Goal: Task Accomplishment & Management: Manage account settings

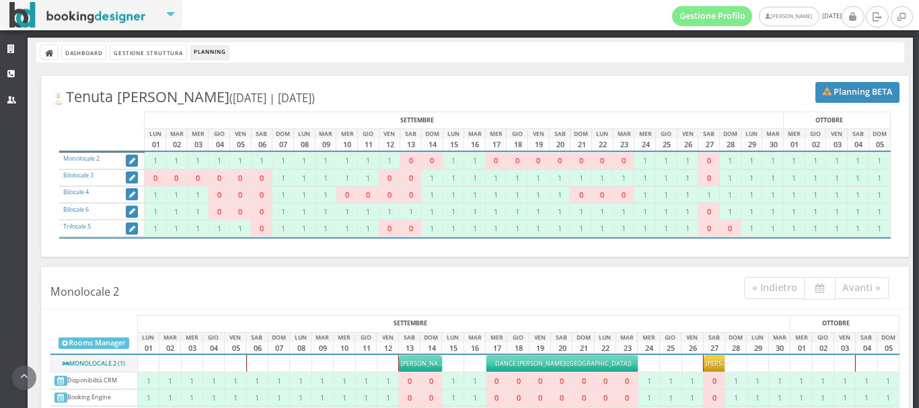
scroll to position [250, 0]
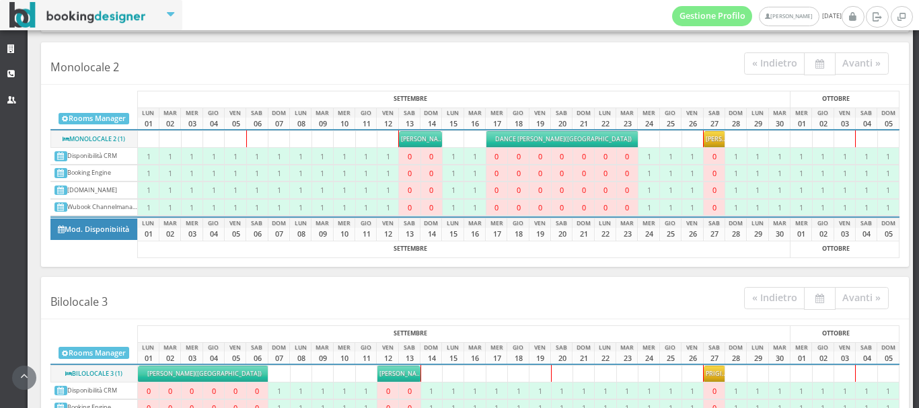
click at [710, 143] on span "Rotolo Paola" at bounding box center [730, 139] width 48 height 9
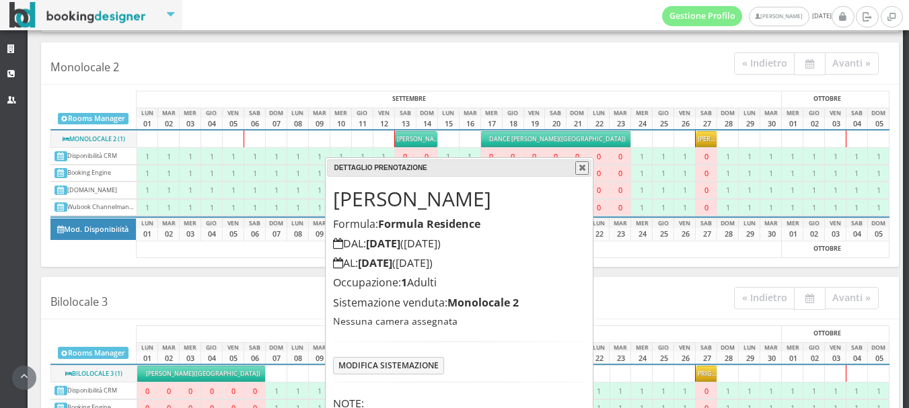
click at [580, 170] on button "button" at bounding box center [581, 167] width 13 height 13
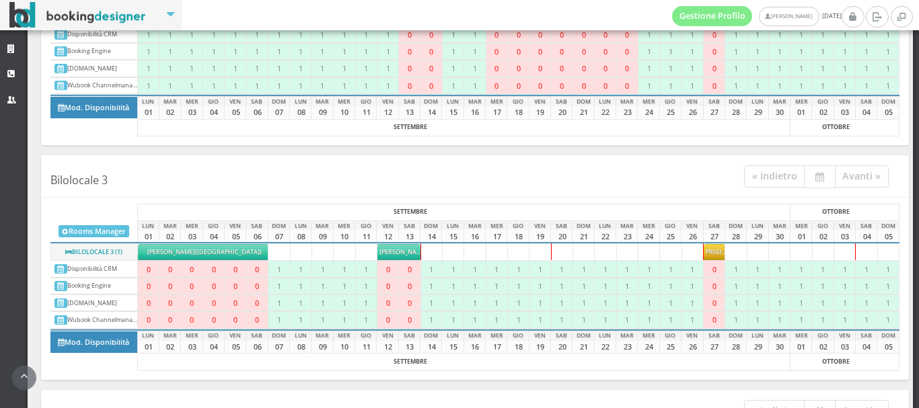
scroll to position [530, 0]
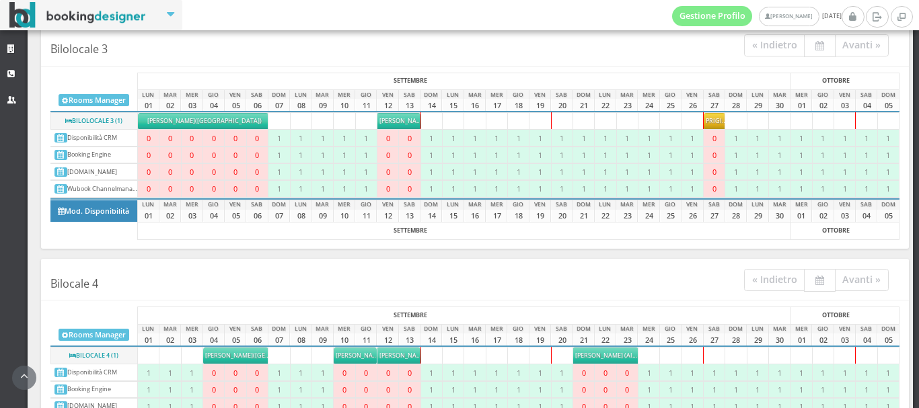
click at [706, 117] on span "[PERSON_NAME]" at bounding box center [749, 120] width 86 height 9
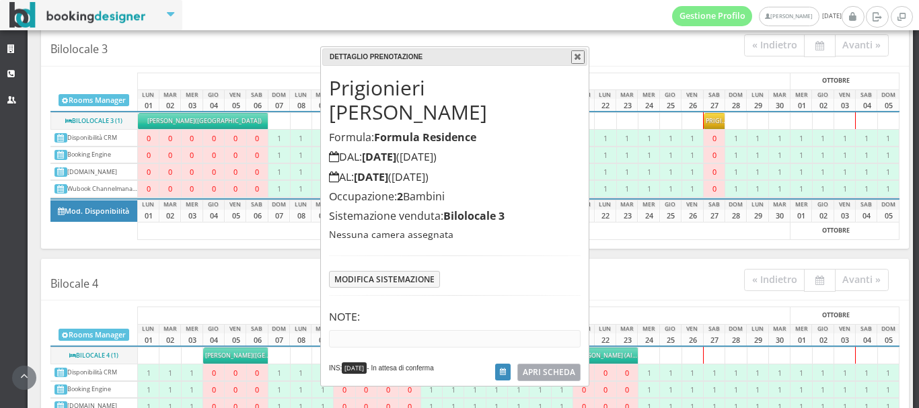
click at [552, 367] on span "APRI SCHEDA" at bounding box center [549, 372] width 52 height 11
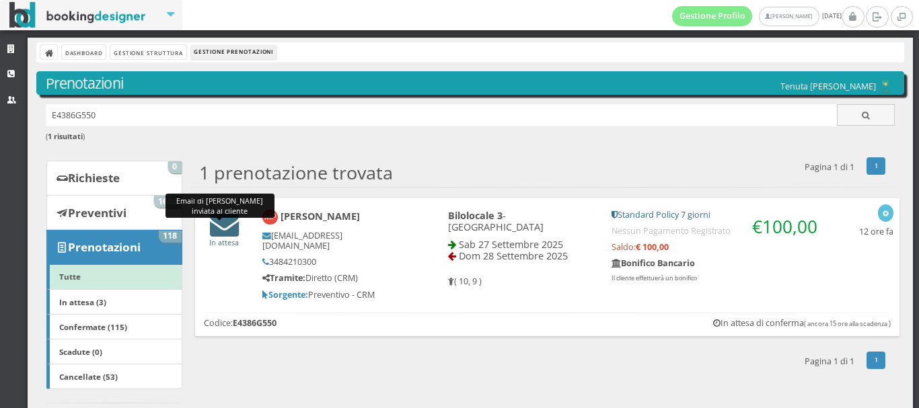
click at [214, 227] on icon at bounding box center [224, 224] width 29 height 29
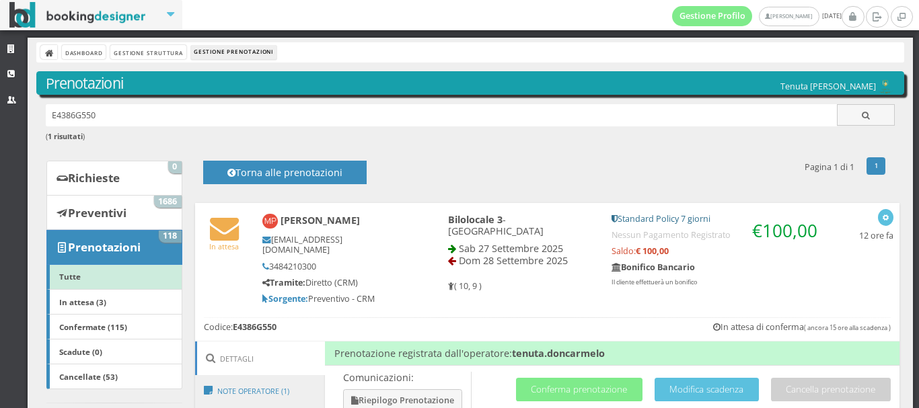
click at [486, 135] on h6 "( 1 risultati )" at bounding box center [471, 137] width 850 height 9
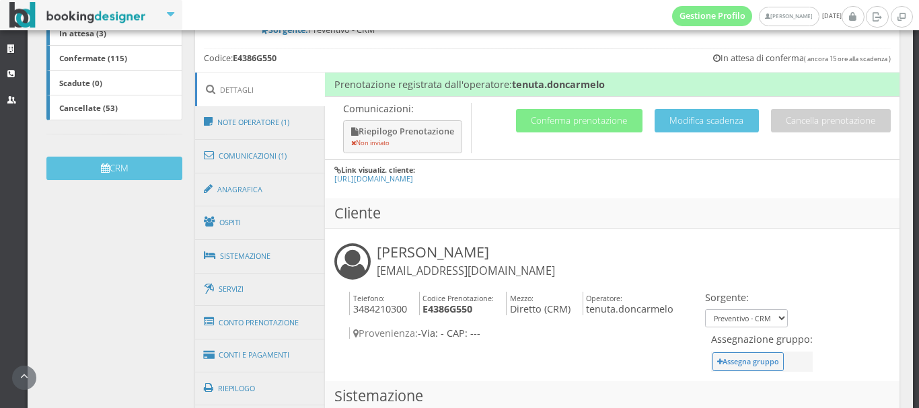
scroll to position [328, 0]
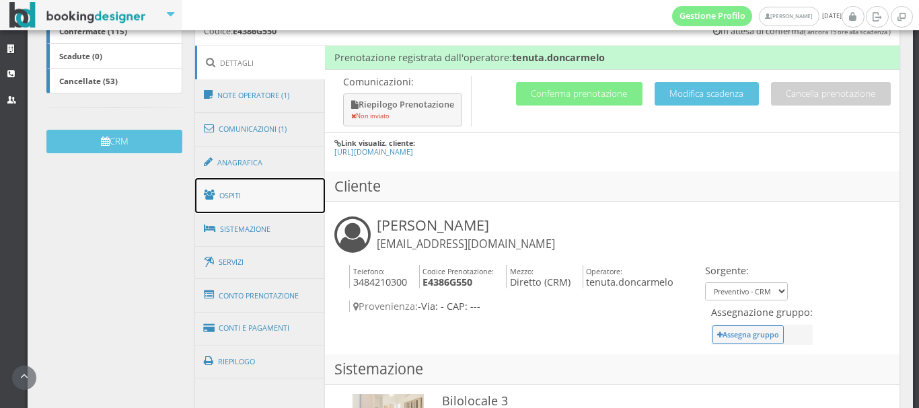
click at [230, 192] on link "Ospiti" at bounding box center [260, 195] width 131 height 35
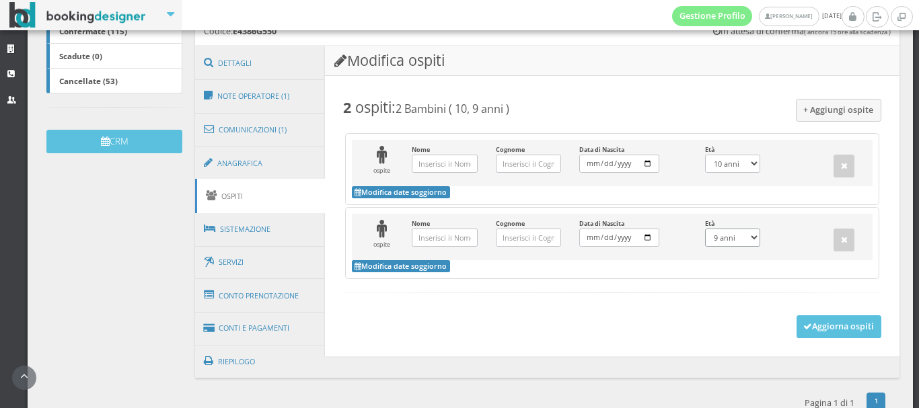
click at [750, 229] on select "0 anni 1 anno 2 anni 3 anni 4 anni 5 anni 6 anni 7 anni 8 anni 9 anni 10 anni 1…" at bounding box center [732, 238] width 55 height 18
select select "34"
click at [705, 229] on select "0 anni 1 anno 2 anni 3 anni 4 anni 5 anni 6 anni 7 anni 8 anni 9 anni 10 anni 1…" at bounding box center [732, 238] width 55 height 18
click at [834, 316] on button "Aggiorna ospiti" at bounding box center [839, 327] width 85 height 23
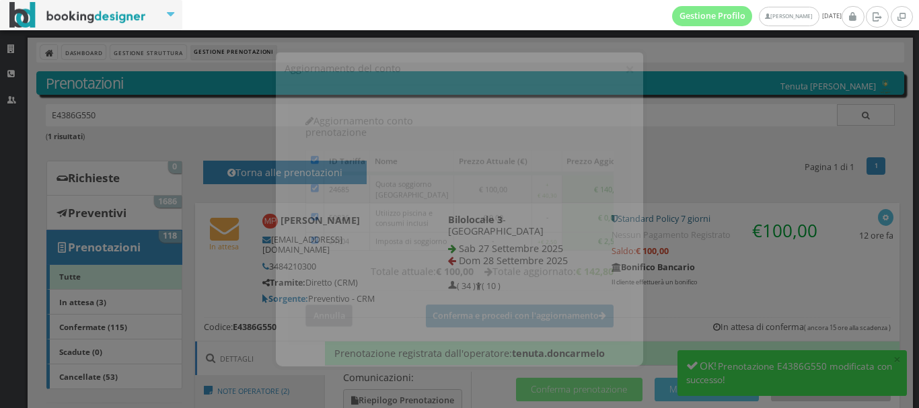
click at [334, 317] on button "Annulla" at bounding box center [329, 306] width 48 height 22
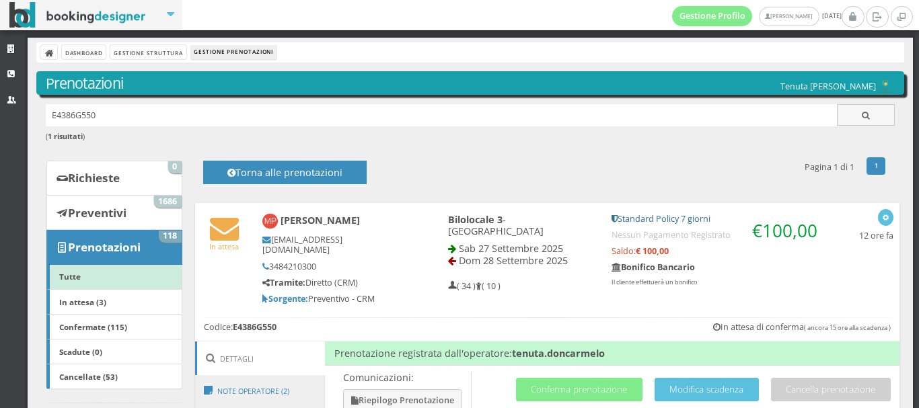
click at [663, 149] on div "E4386G550 ( 1 risultati )" at bounding box center [470, 130] width 868 height 52
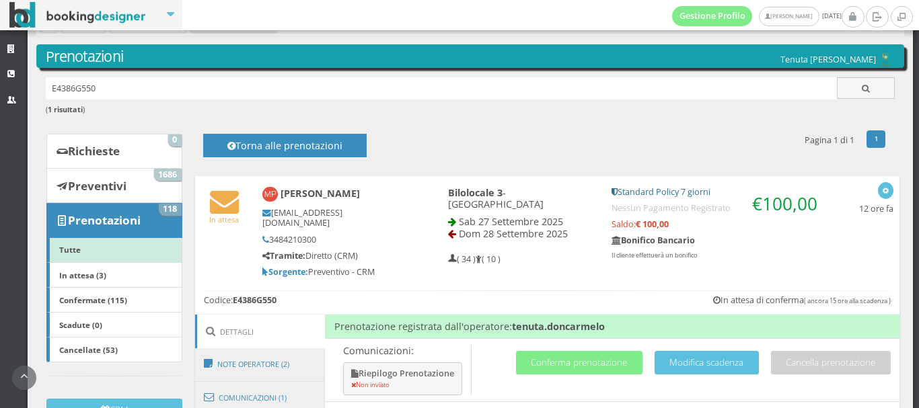
scroll to position [269, 0]
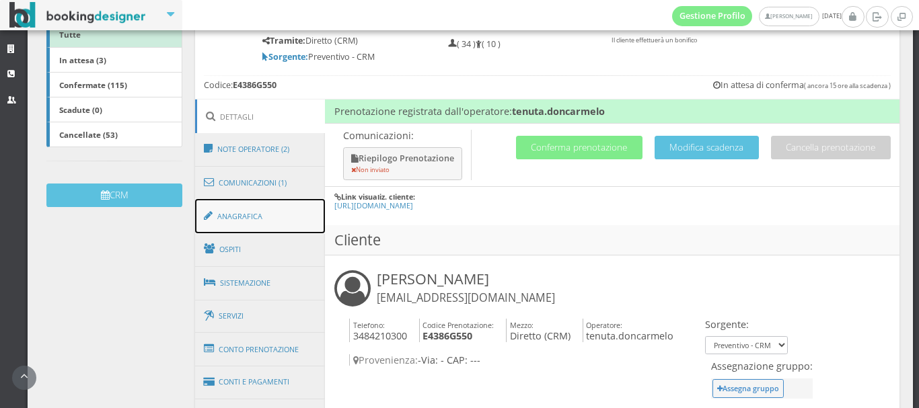
click at [241, 211] on link "Anagrafica" at bounding box center [260, 216] width 131 height 35
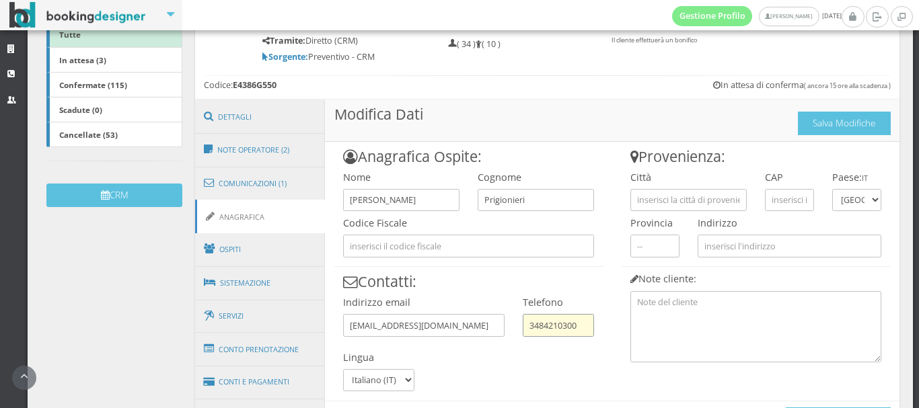
click at [575, 318] on input "3484210300" at bounding box center [558, 325] width 71 height 22
type input "3"
click at [841, 116] on button "Salva Modifiche" at bounding box center [844, 124] width 93 height 24
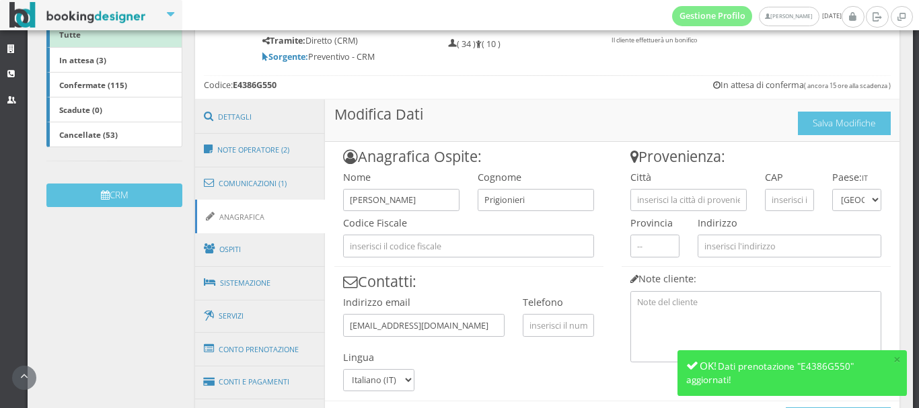
click at [637, 73] on div "In attesa Mirko Prigionieri acasadiraffa@gmail.com 3484210300 Tramite: Diretto …" at bounding box center [547, 30] width 705 height 138
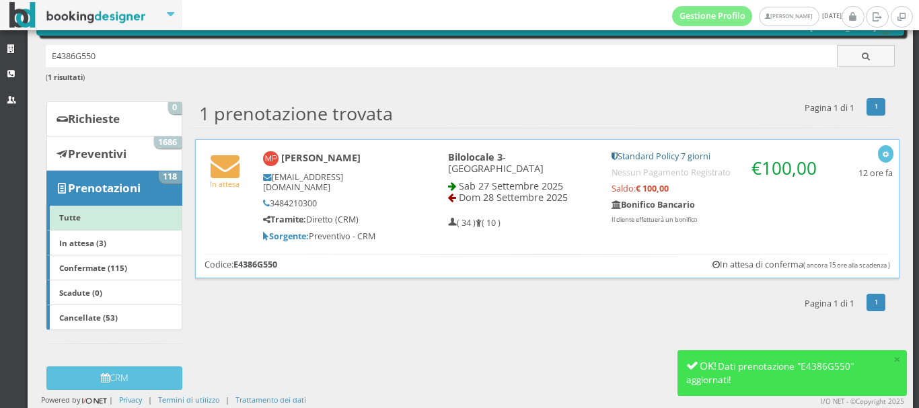
scroll to position [65, 0]
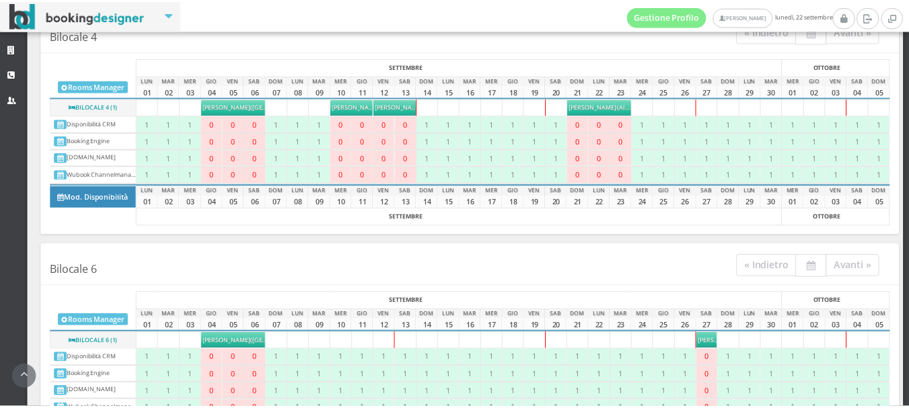
scroll to position [837, 0]
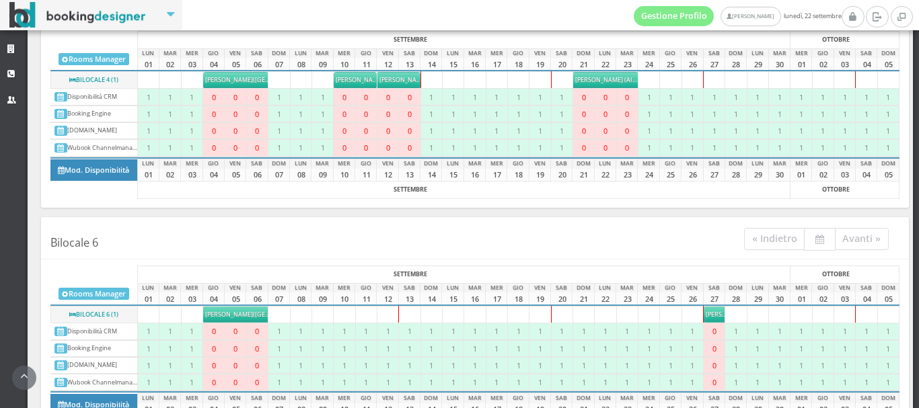
click at [706, 313] on span "Albano Marino" at bounding box center [730, 314] width 48 height 9
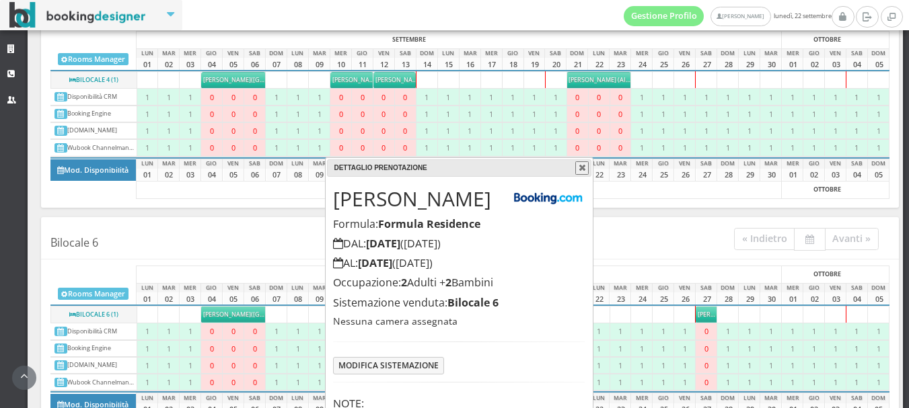
click at [565, 328] on div "Albano Marino Formula: Formula Residence DAL: 27/09/2025 (Sabato 27 Settembre) …" at bounding box center [459, 341] width 265 height 328
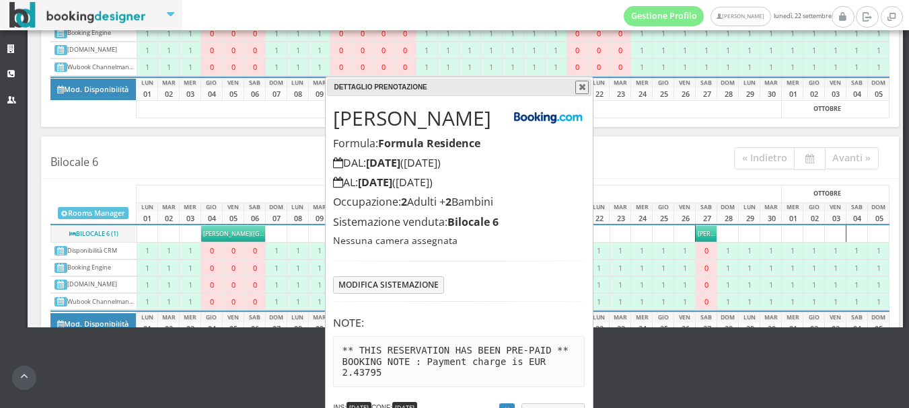
scroll to position [99, 0]
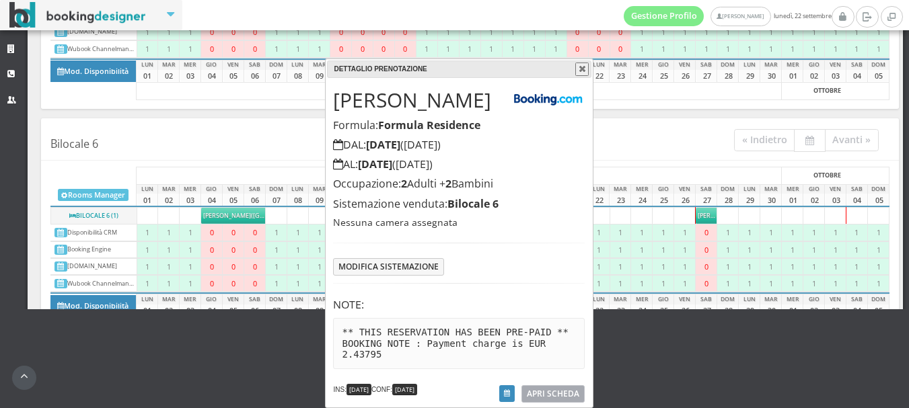
click at [550, 392] on span "APRI SCHEDA" at bounding box center [553, 393] width 52 height 11
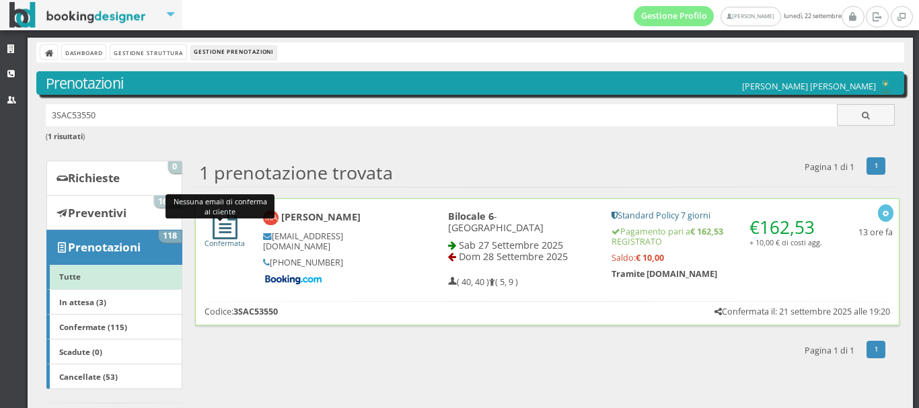
click at [225, 227] on icon at bounding box center [225, 225] width 25 height 29
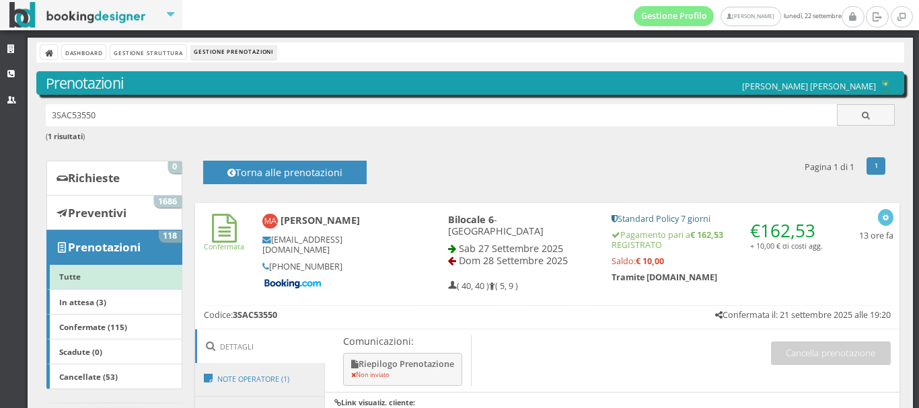
click at [623, 152] on div "3SAC53550 ( 1 risultati )" at bounding box center [470, 130] width 868 height 52
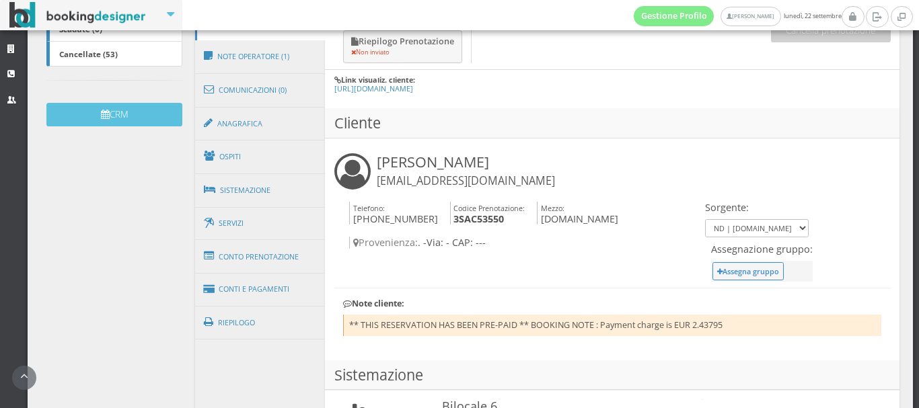
scroll to position [388, 0]
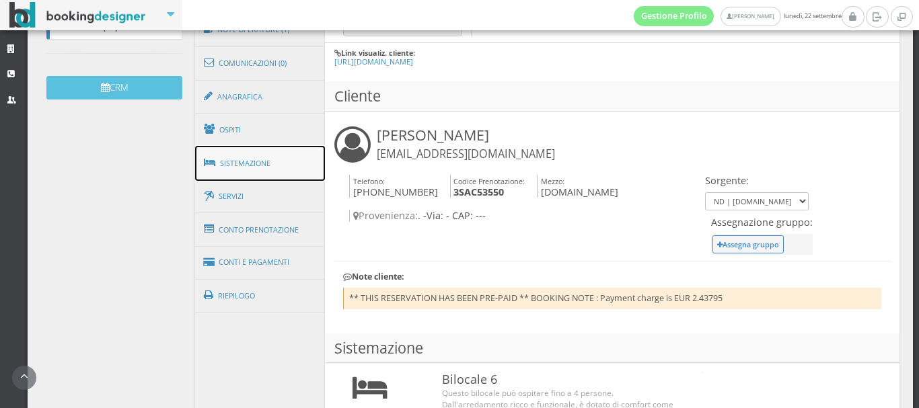
click at [223, 157] on link "Sistemazione" at bounding box center [260, 163] width 131 height 35
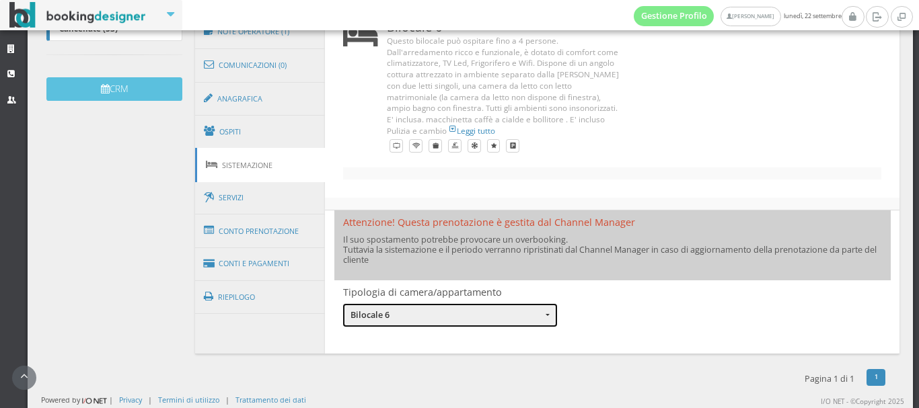
click at [544, 320] on button "Bilocale 6" at bounding box center [450, 315] width 214 height 23
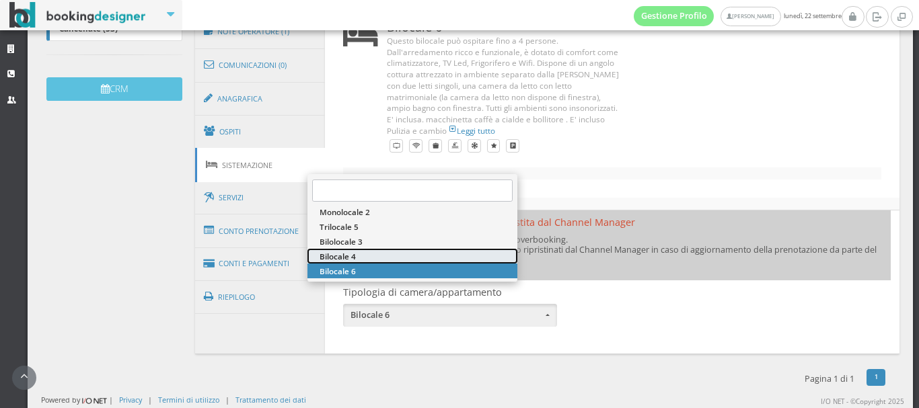
click at [423, 253] on link "Bilocale 4" at bounding box center [413, 256] width 210 height 15
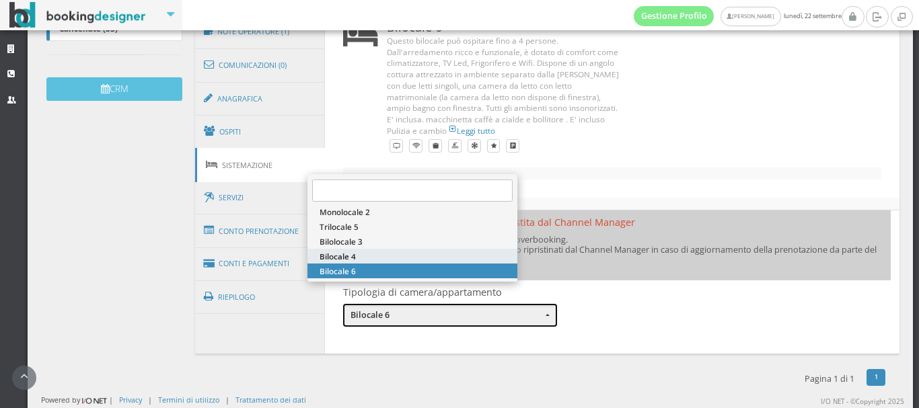
select select "3319"
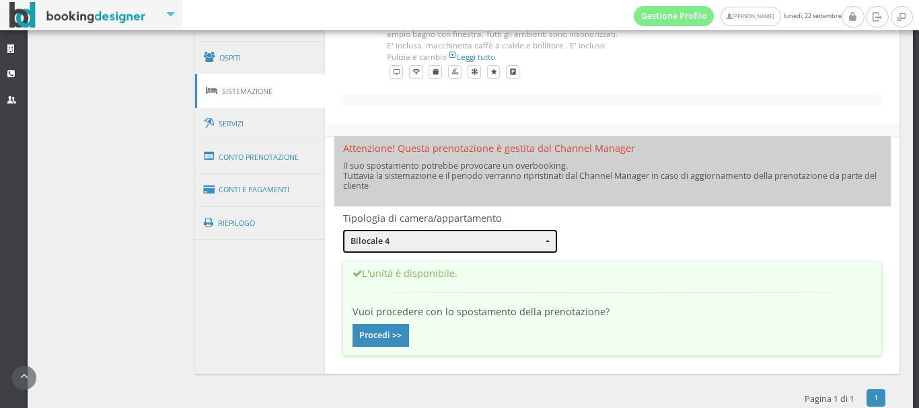
scroll to position [478, 0]
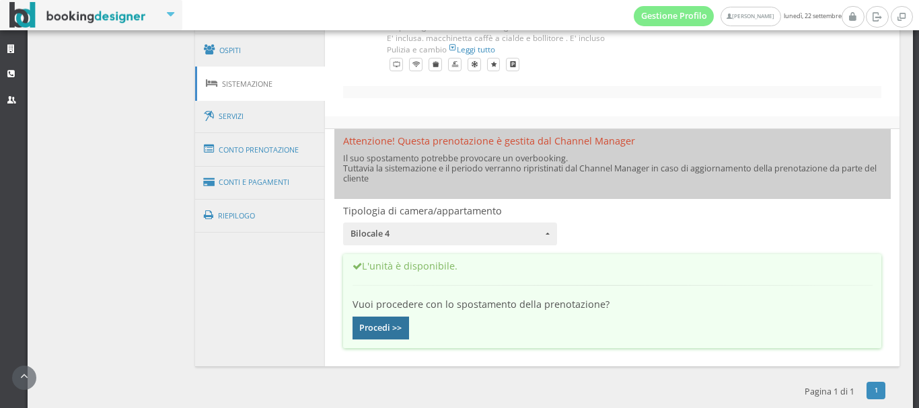
click at [382, 340] on button "Procedi >>" at bounding box center [381, 328] width 57 height 23
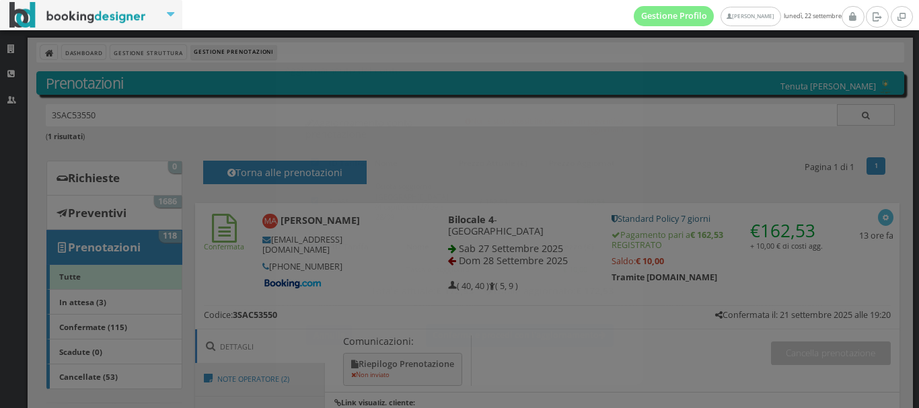
click at [308, 320] on button "Annulla" at bounding box center [329, 323] width 48 height 22
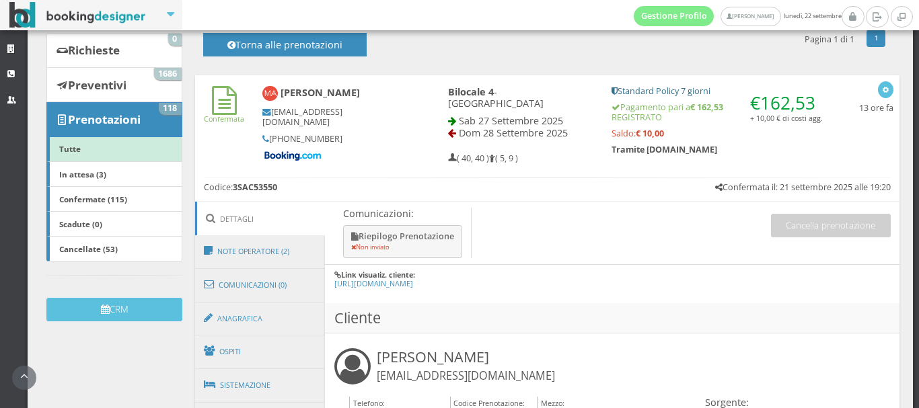
scroll to position [165, 0]
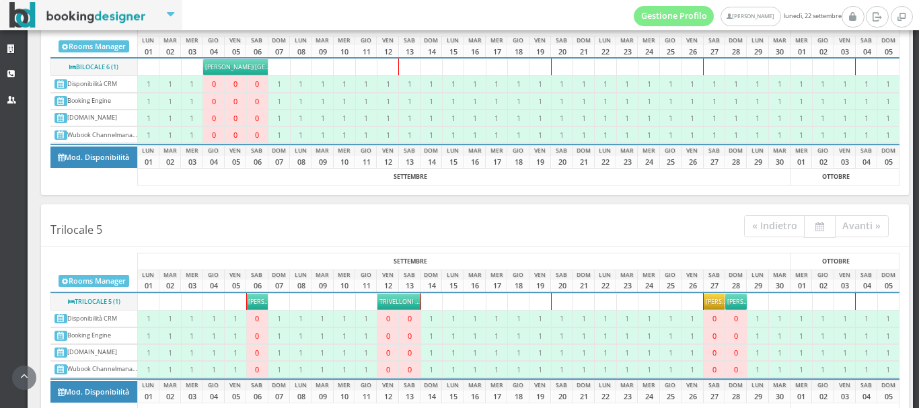
scroll to position [1120, 0]
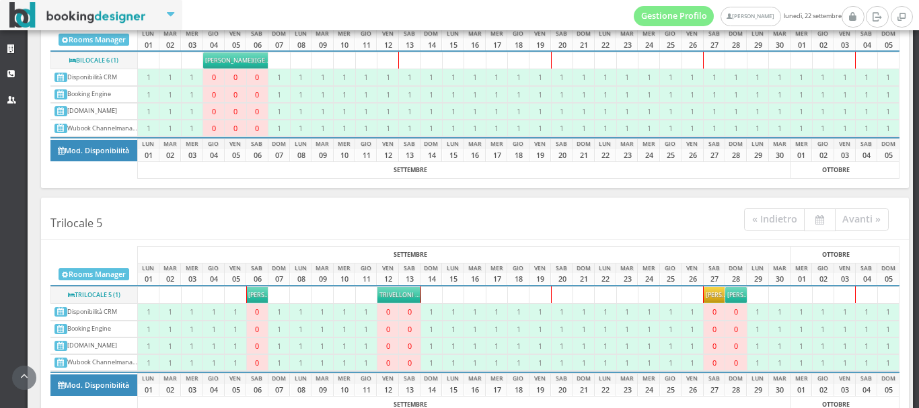
click at [713, 297] on span "[PERSON_NAME]" at bounding box center [730, 295] width 48 height 9
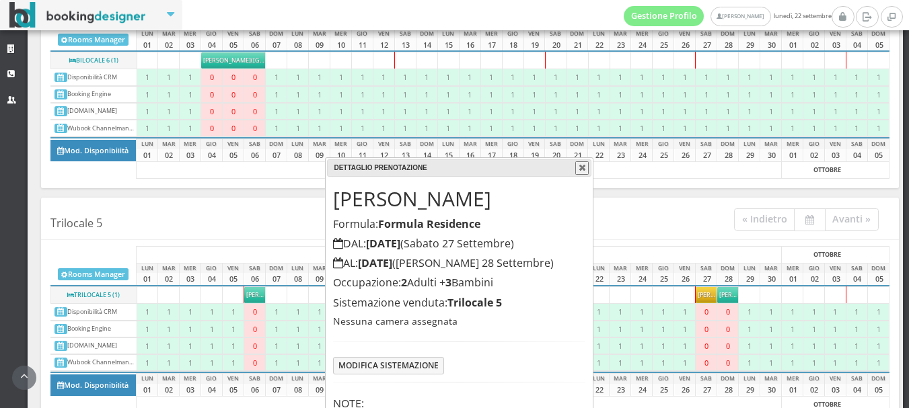
click at [579, 169] on button "button" at bounding box center [581, 167] width 13 height 13
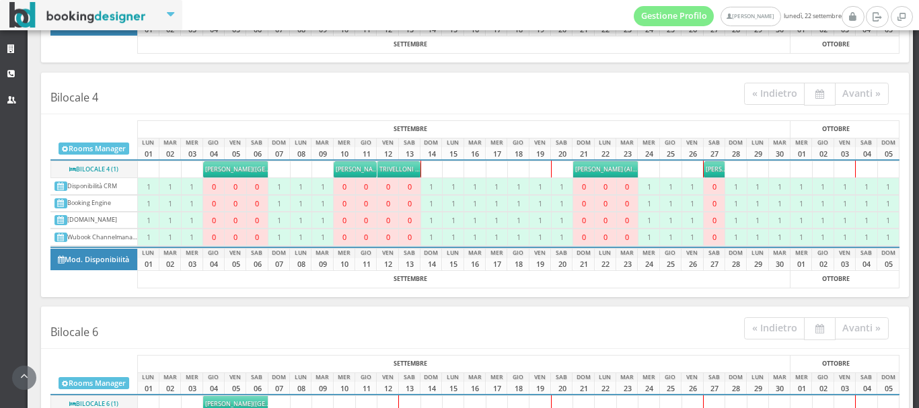
scroll to position [710, 0]
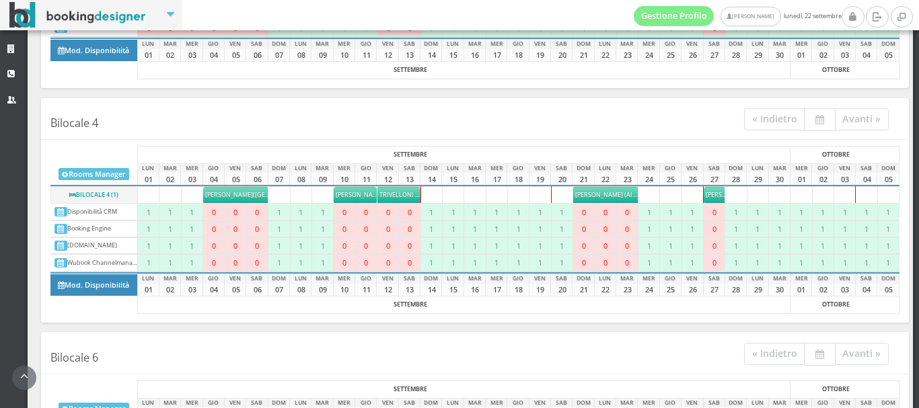
click at [709, 192] on span "[PERSON_NAME]" at bounding box center [730, 194] width 48 height 9
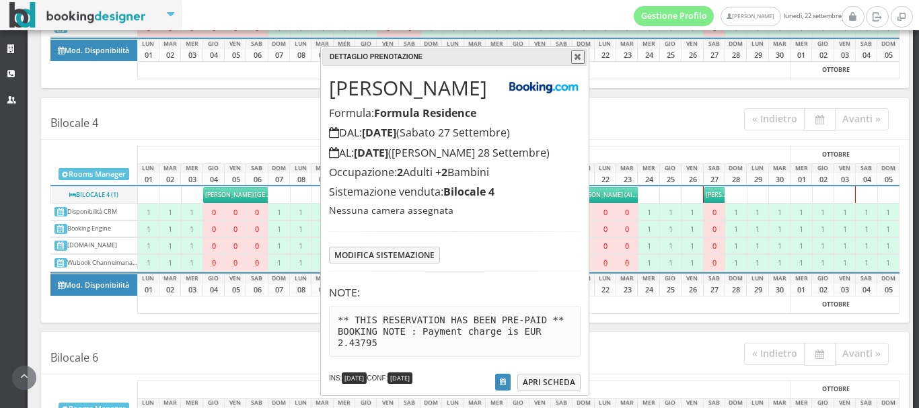
click at [580, 59] on button "button" at bounding box center [577, 56] width 13 height 13
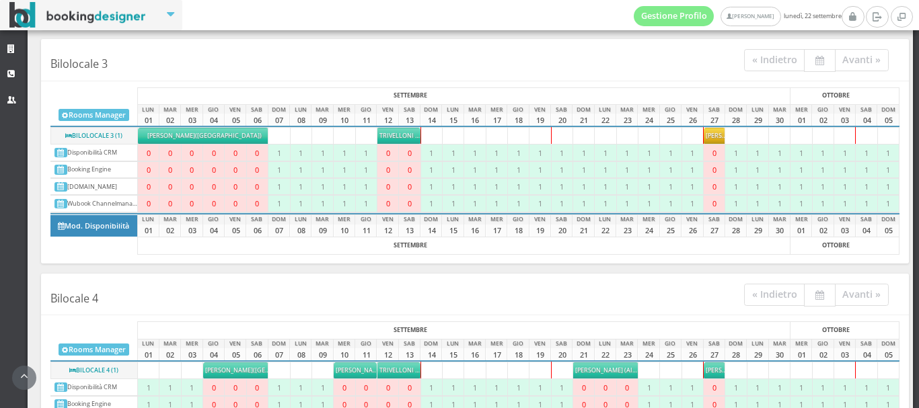
scroll to position [502, 0]
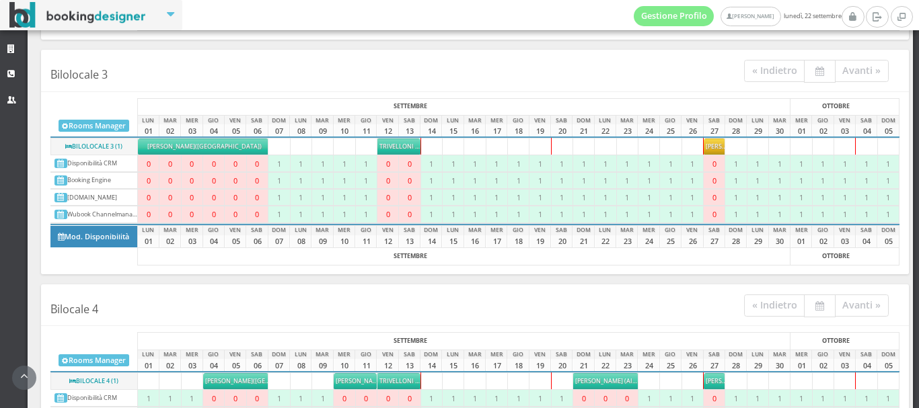
click at [706, 144] on span "[PERSON_NAME]" at bounding box center [730, 146] width 48 height 9
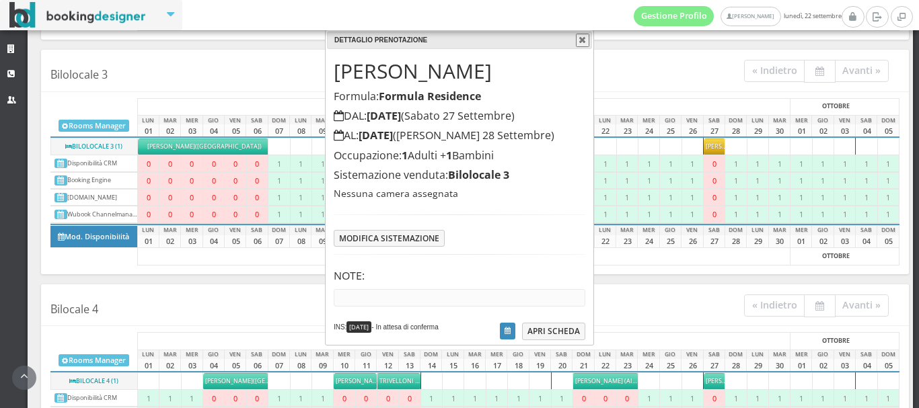
click at [583, 40] on button "button" at bounding box center [582, 40] width 13 height 13
